Goal: Contribute content

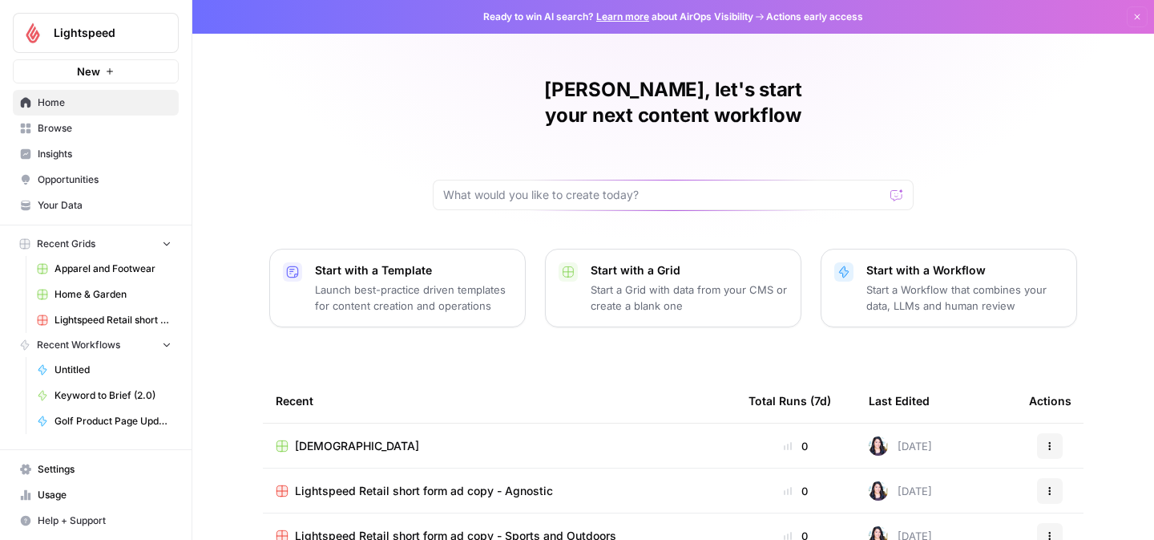
click at [51, 122] on span "Browse" at bounding box center [105, 128] width 134 height 14
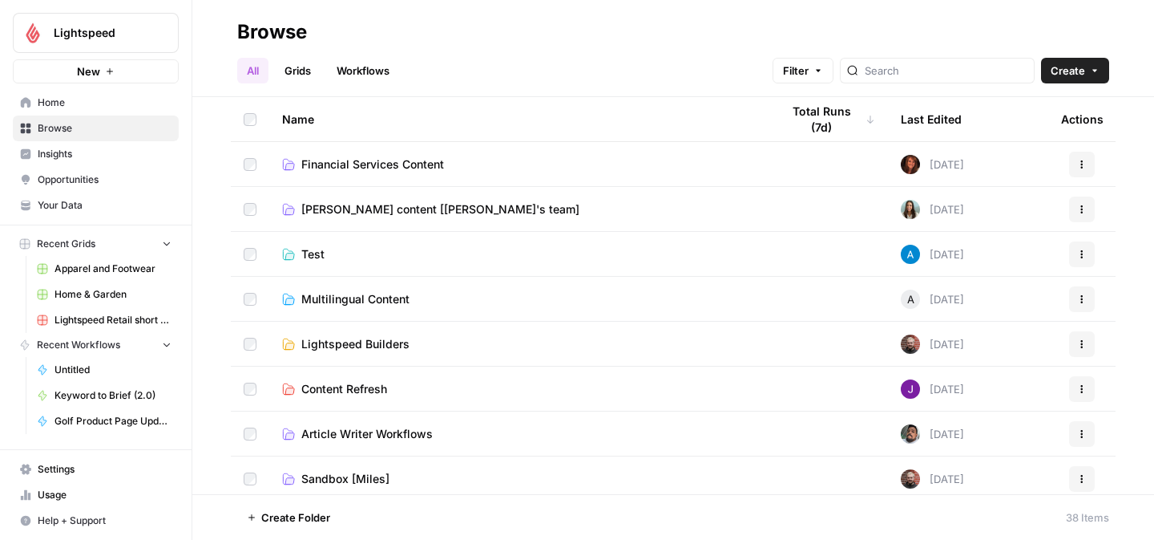
click at [430, 207] on span "[PERSON_NAME] content [[PERSON_NAME]'s team]" at bounding box center [440, 209] width 278 height 16
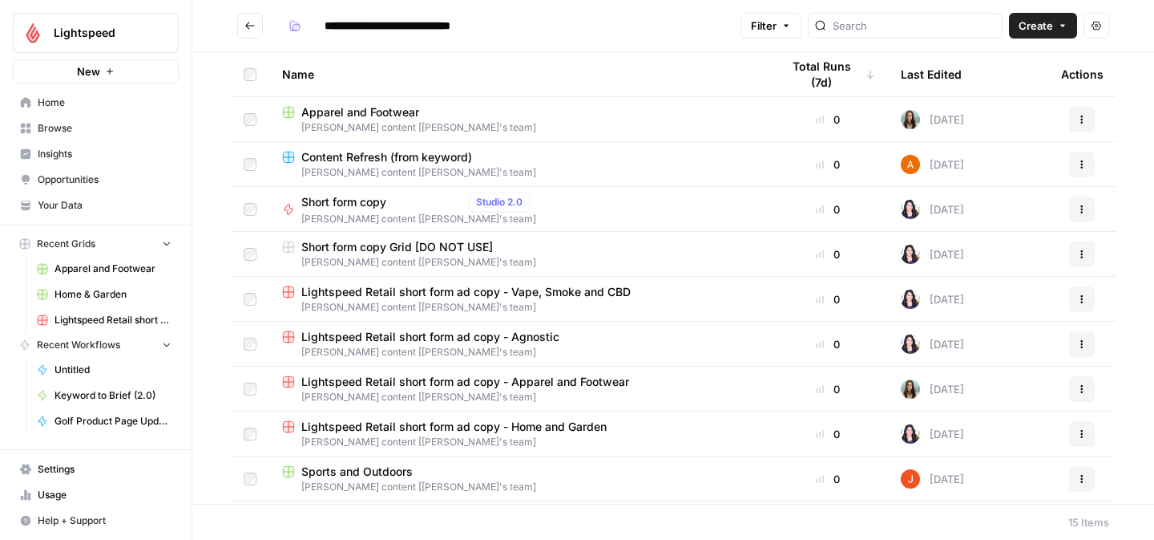
click at [366, 333] on span "Lightspeed Retail short form ad copy - Agnostic" at bounding box center [430, 337] width 258 height 16
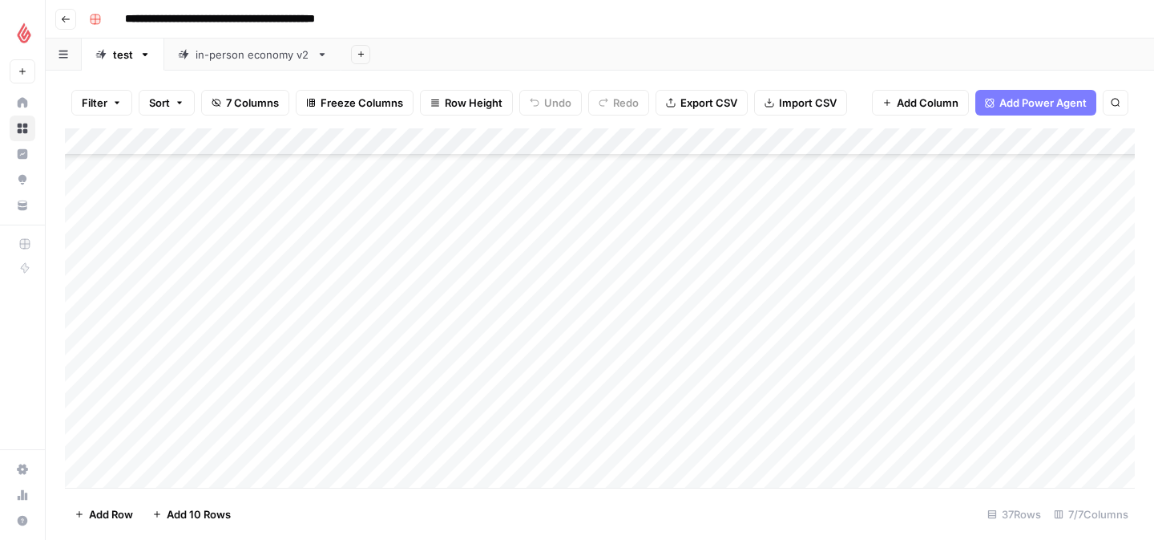
scroll to position [702, 0]
click at [646, 393] on div "Add Column" at bounding box center [600, 307] width 1070 height 359
type textarea "**********"
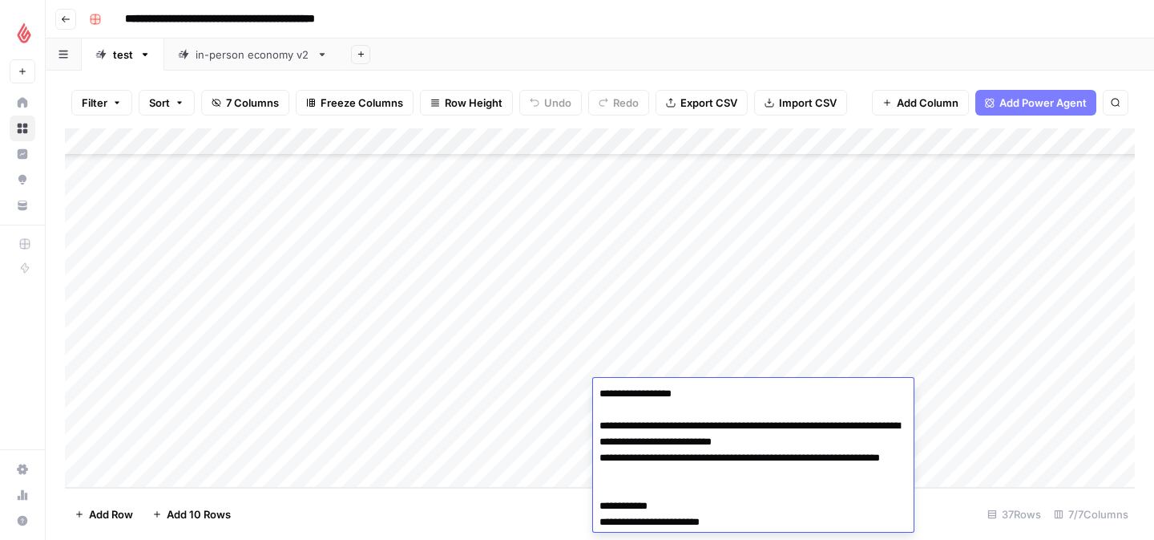
scroll to position [4453, 0]
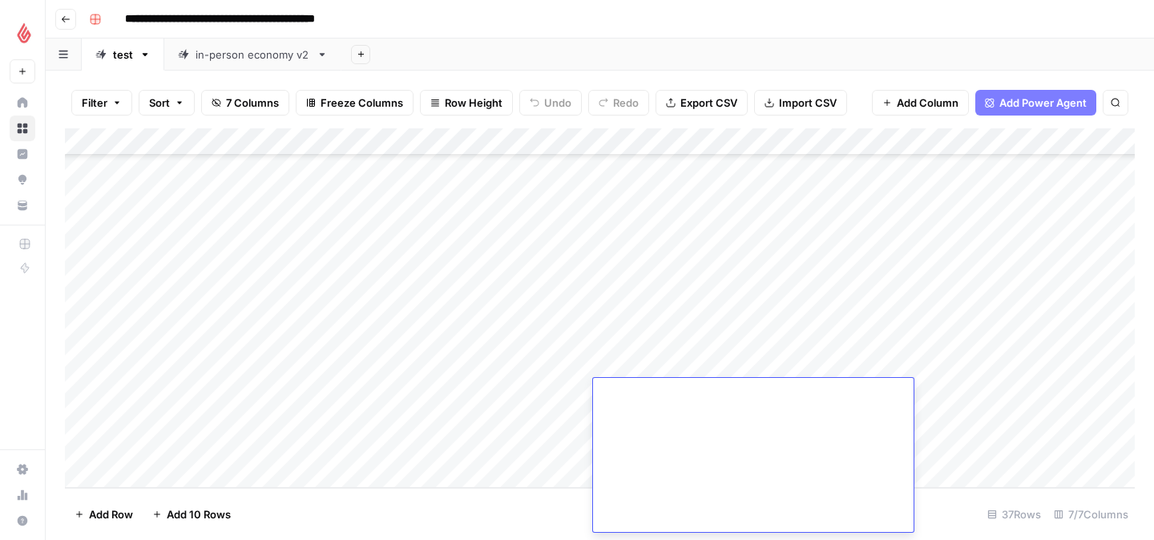
click at [212, 392] on div "Add Column" at bounding box center [600, 307] width 1070 height 359
click at [208, 370] on div "Add Column" at bounding box center [600, 307] width 1070 height 359
click at [204, 386] on div "Add Column" at bounding box center [600, 307] width 1070 height 359
click at [333, 397] on div "Add Column" at bounding box center [600, 307] width 1070 height 359
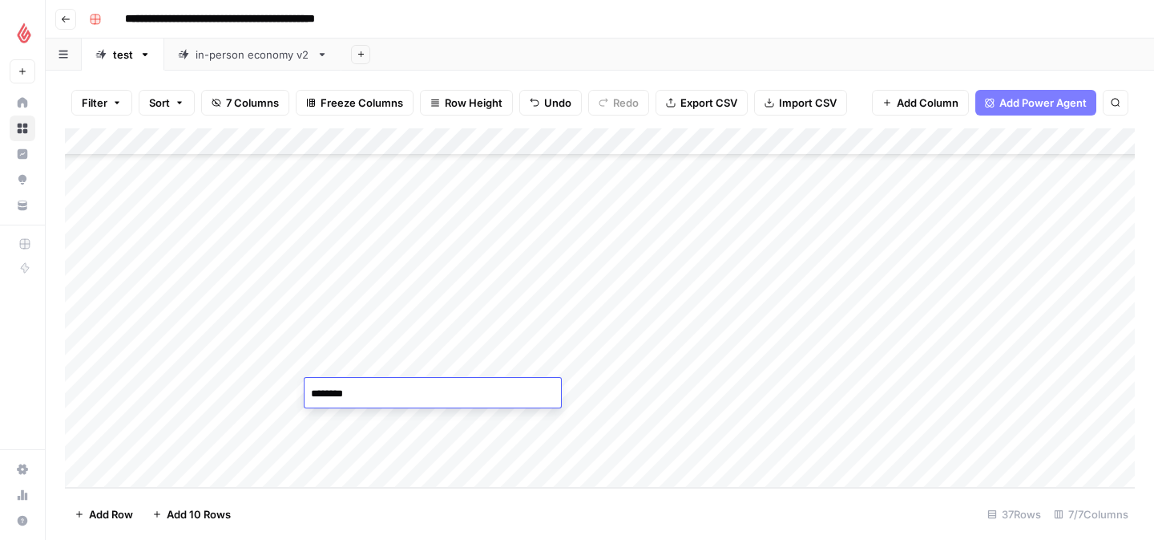
type textarea "*********"
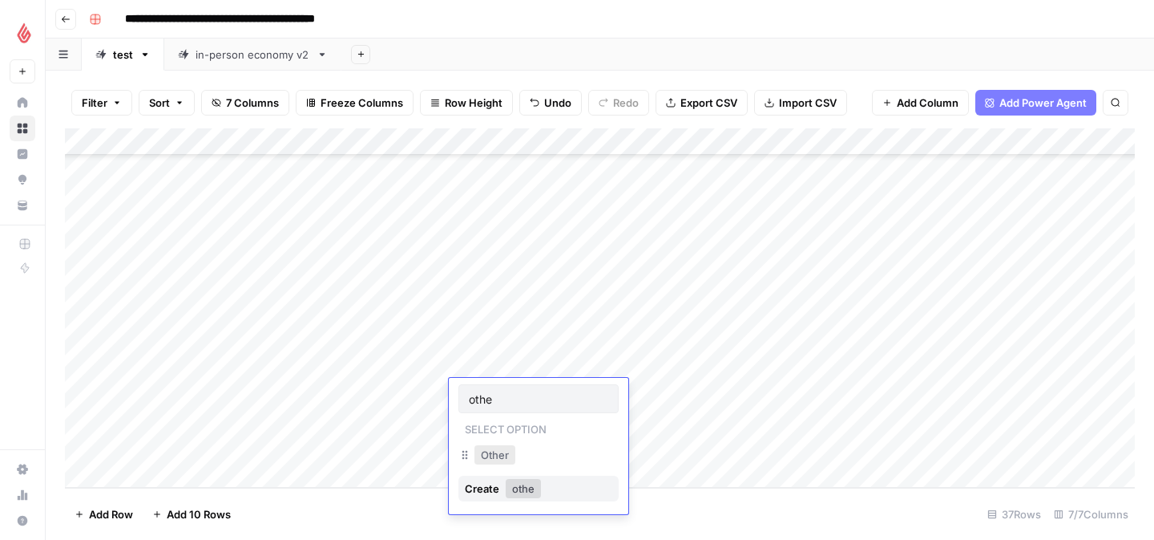
type input "othe"
click at [491, 455] on button "Other" at bounding box center [495, 454] width 41 height 19
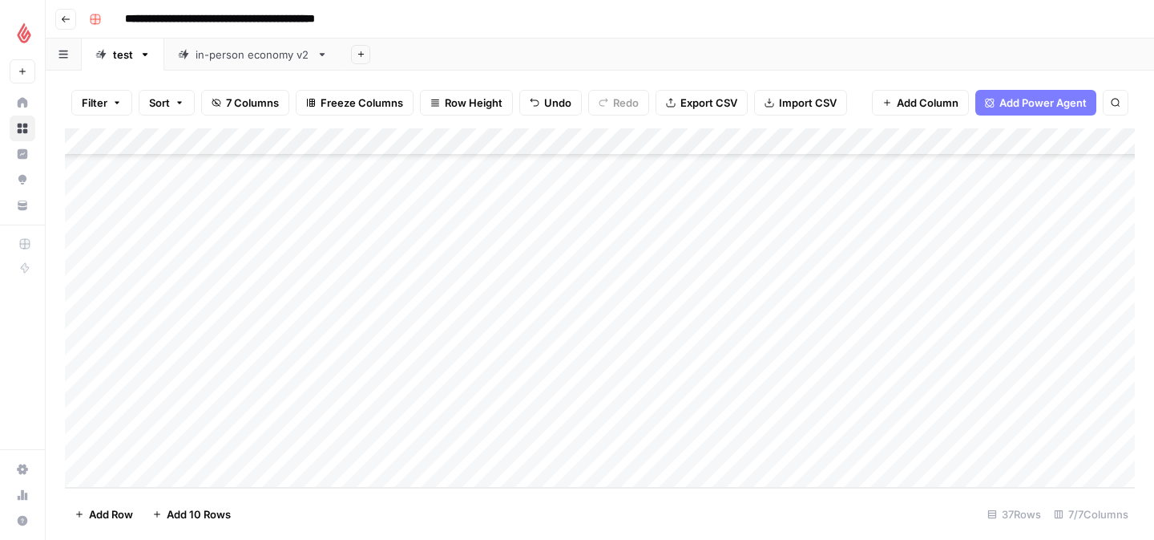
click at [800, 391] on div "Add Column" at bounding box center [600, 307] width 1070 height 359
click at [952, 390] on div "Add Column" at bounding box center [600, 307] width 1070 height 359
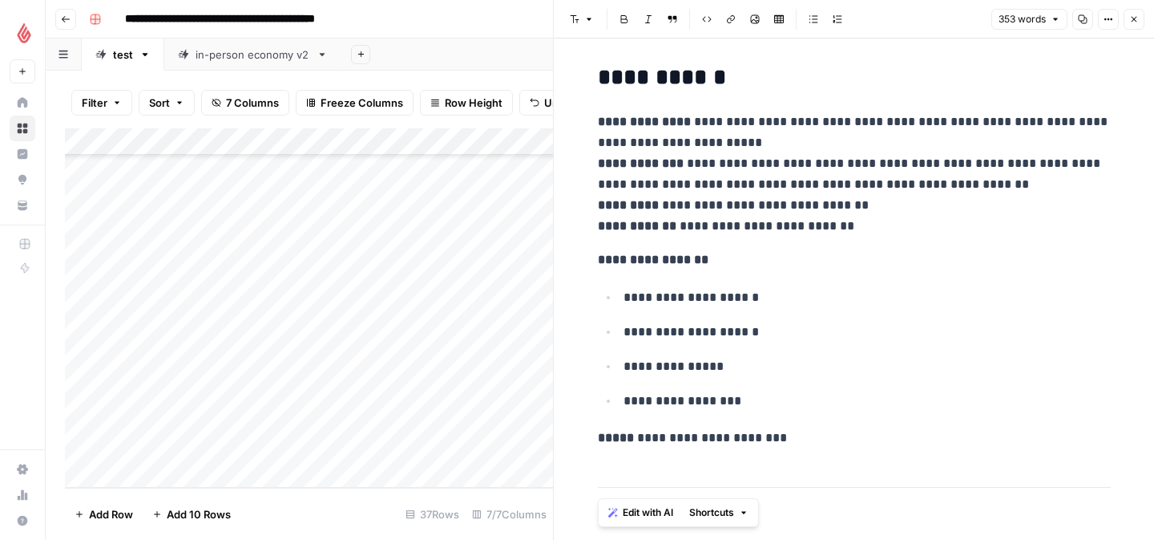
scroll to position [2055, 0]
